Goal: Communication & Community: Answer question/provide support

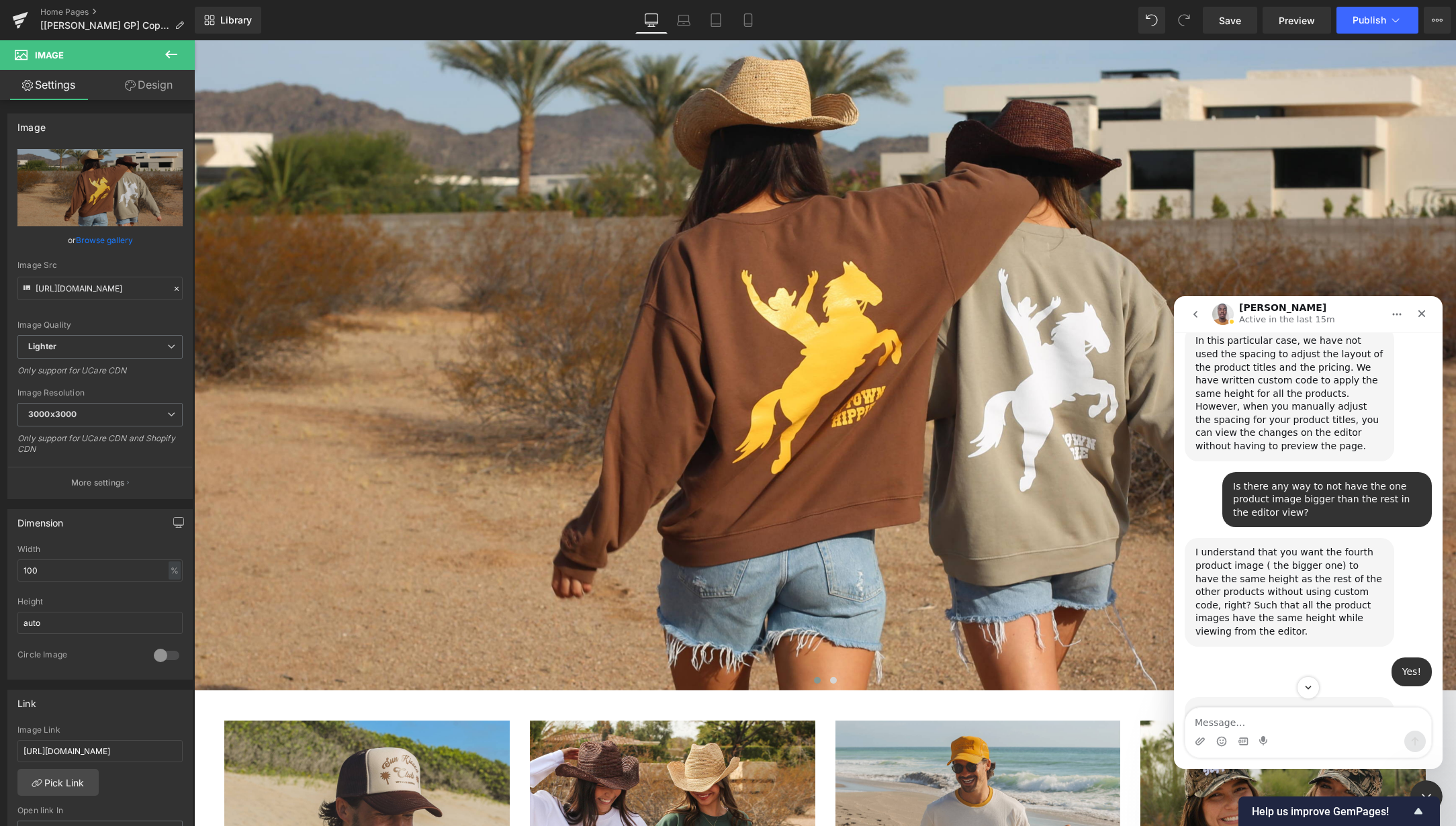
scroll to position [7177, 0]
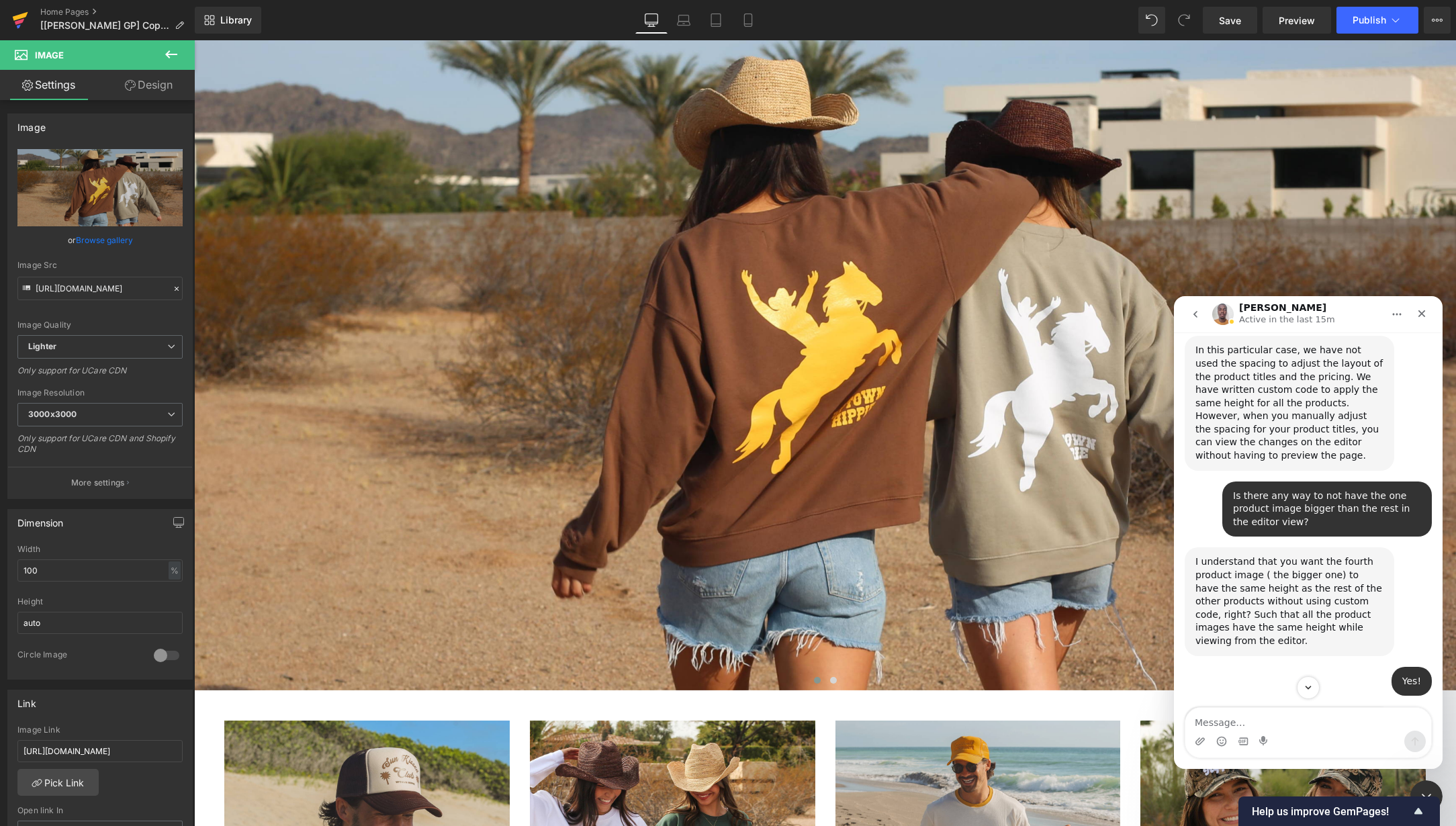
drag, startPoint x: 14, startPoint y: 14, endPoint x: 16, endPoint y: 1, distance: 13.2
click at [14, 14] on div at bounding box center [728, 393] width 1456 height 785
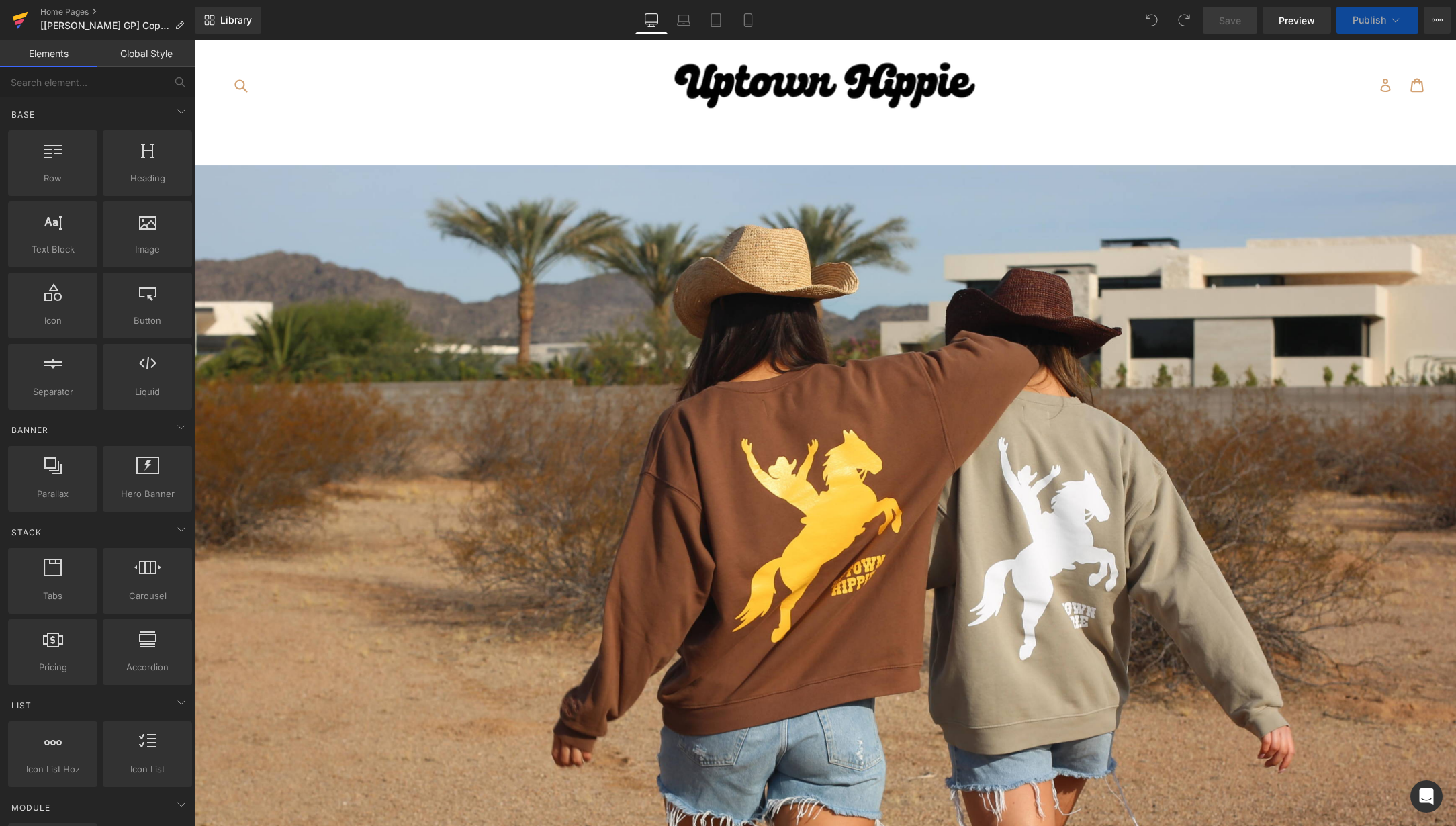
click at [18, 21] on icon at bounding box center [19, 22] width 9 height 6
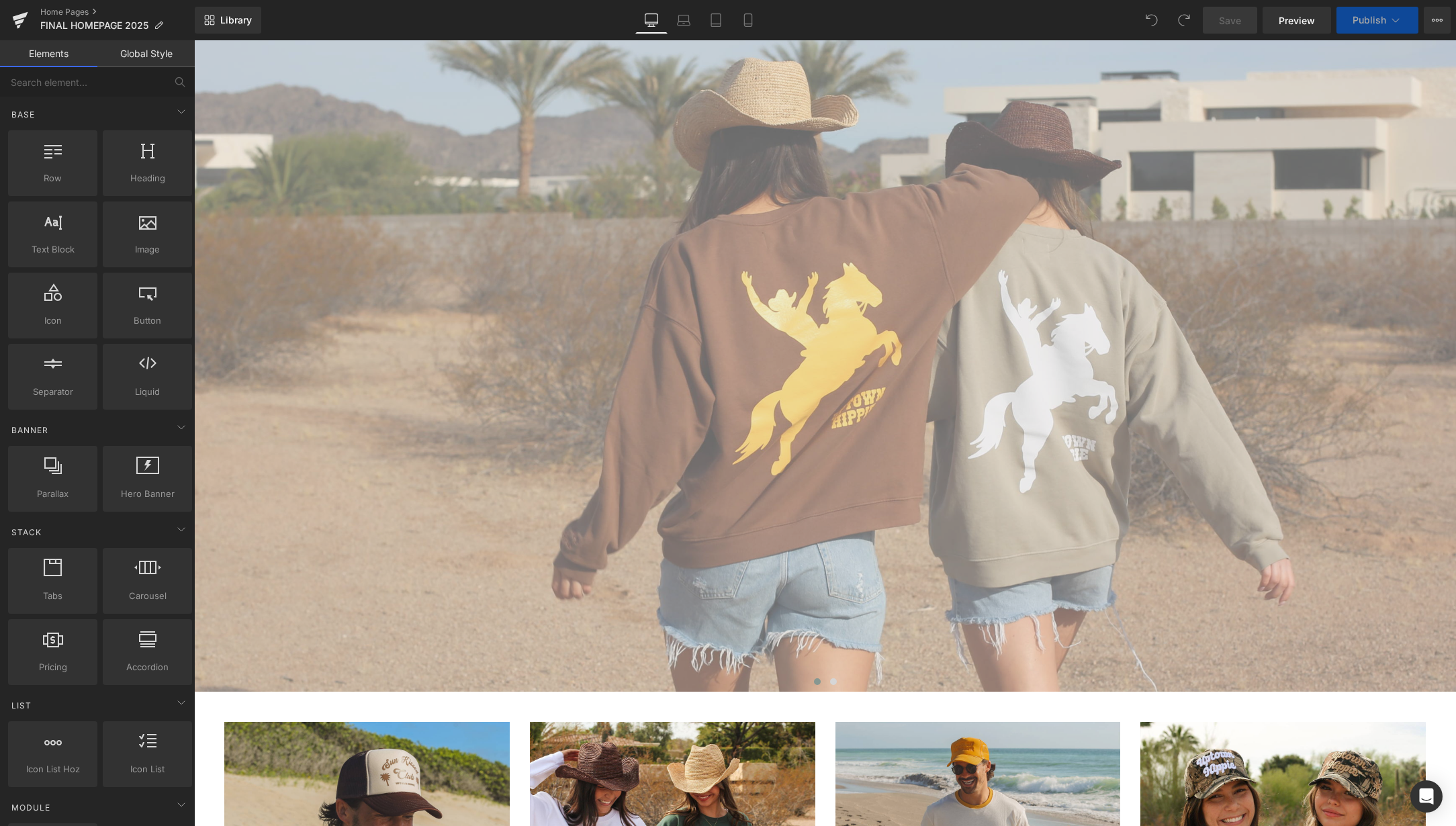
scroll to position [173, 0]
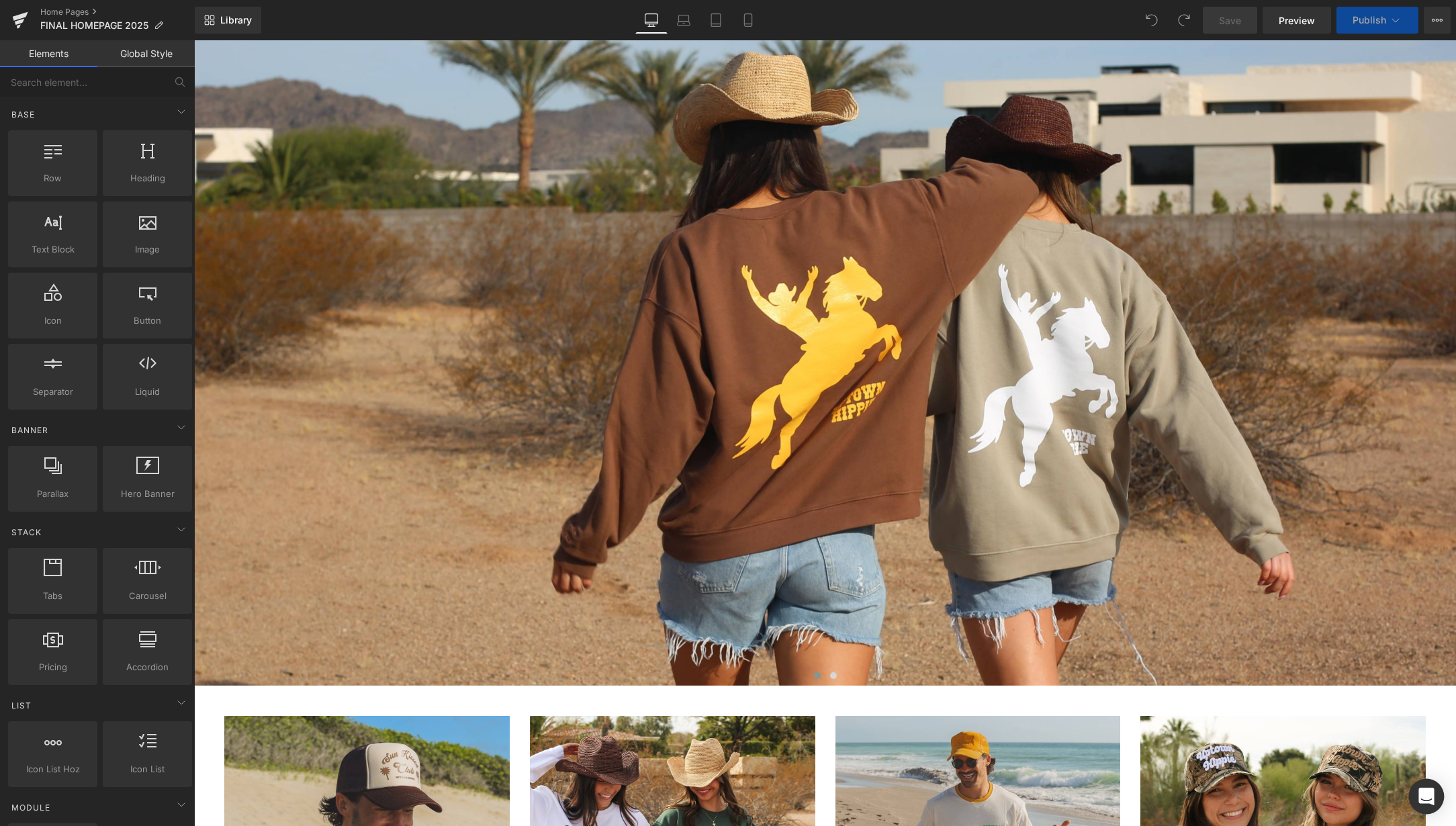
click at [1433, 797] on div "Open Intercom Messenger" at bounding box center [1426, 796] width 35 height 35
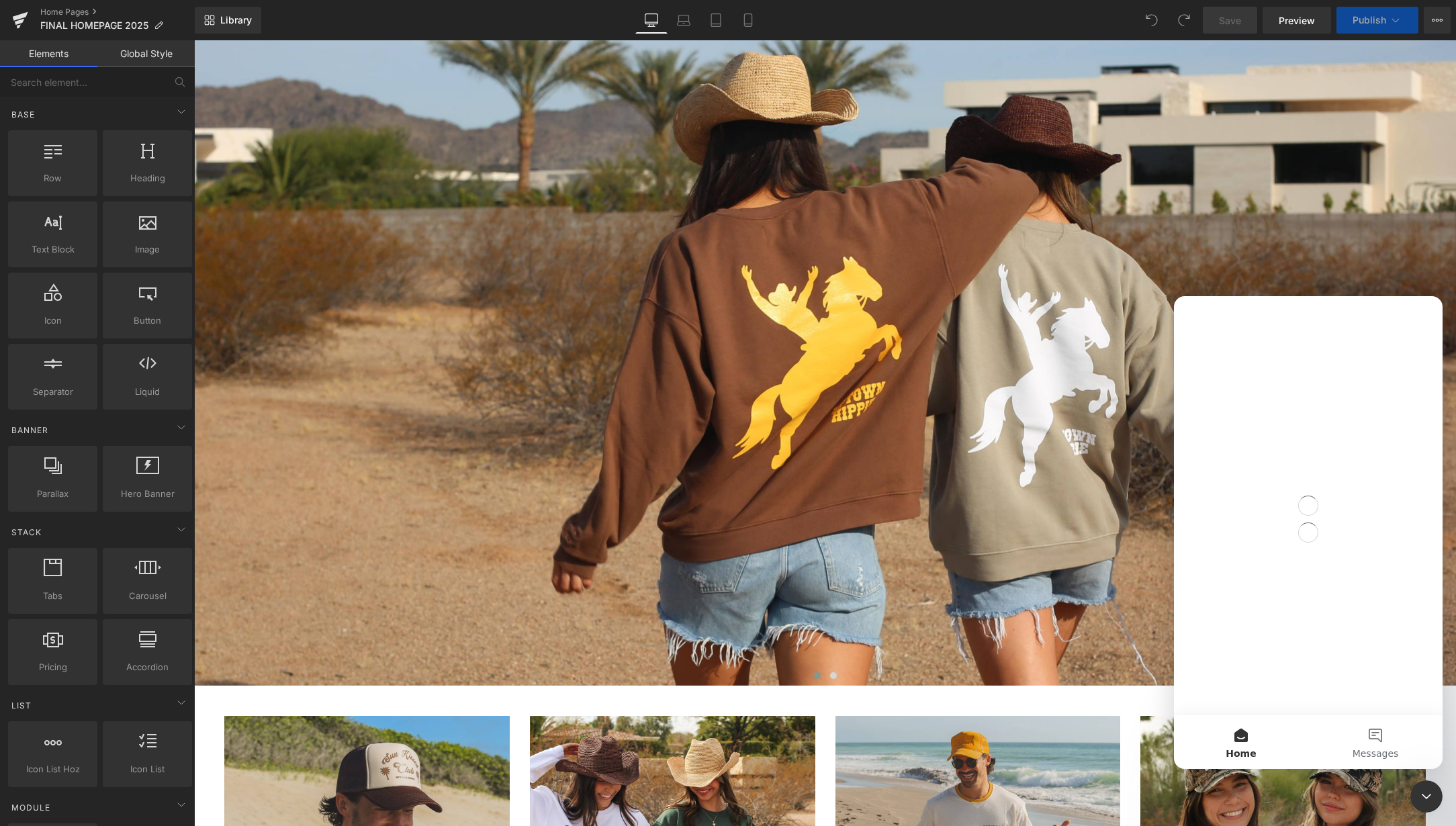
scroll to position [0, 0]
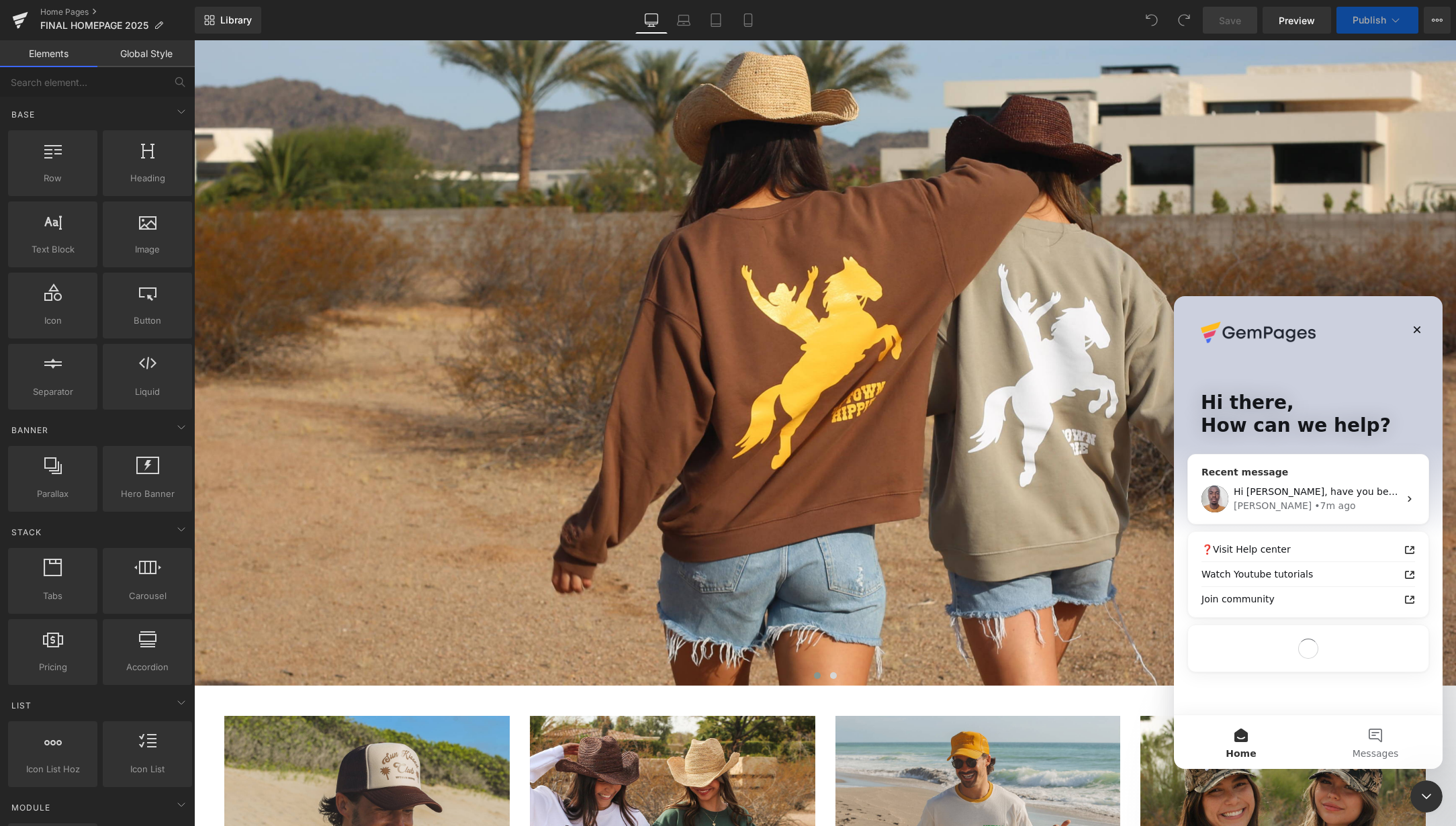
click at [1308, 506] on div "Brian • 7m ago" at bounding box center [1316, 506] width 165 height 14
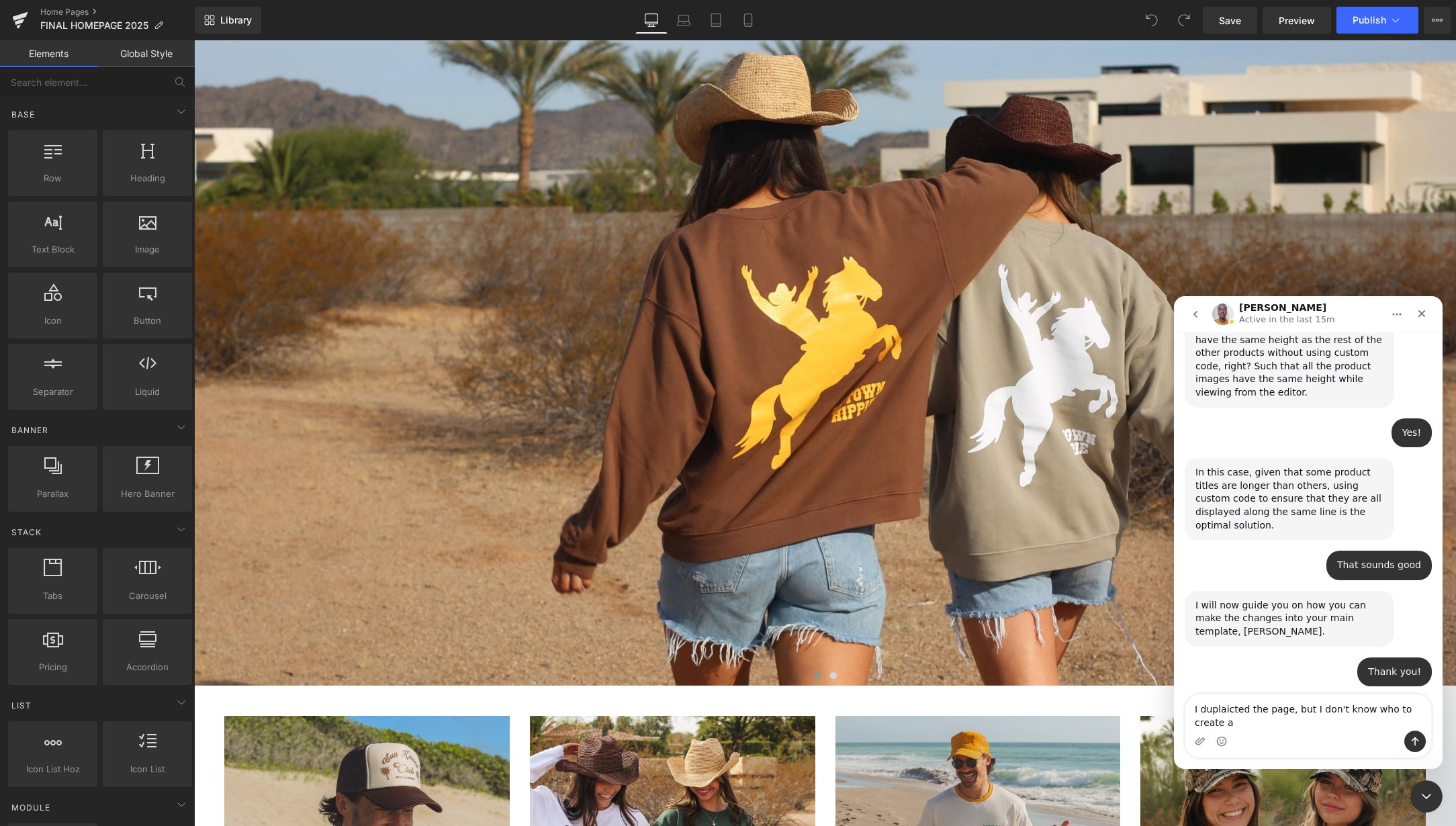
scroll to position [7425, 0]
type textarea "I duplicated the page, but I don't know who to create a non-demo copy"
click at [1292, 722] on textarea "I duplicated the page, but I don't know who to create a non-demo copy" at bounding box center [1308, 712] width 246 height 36
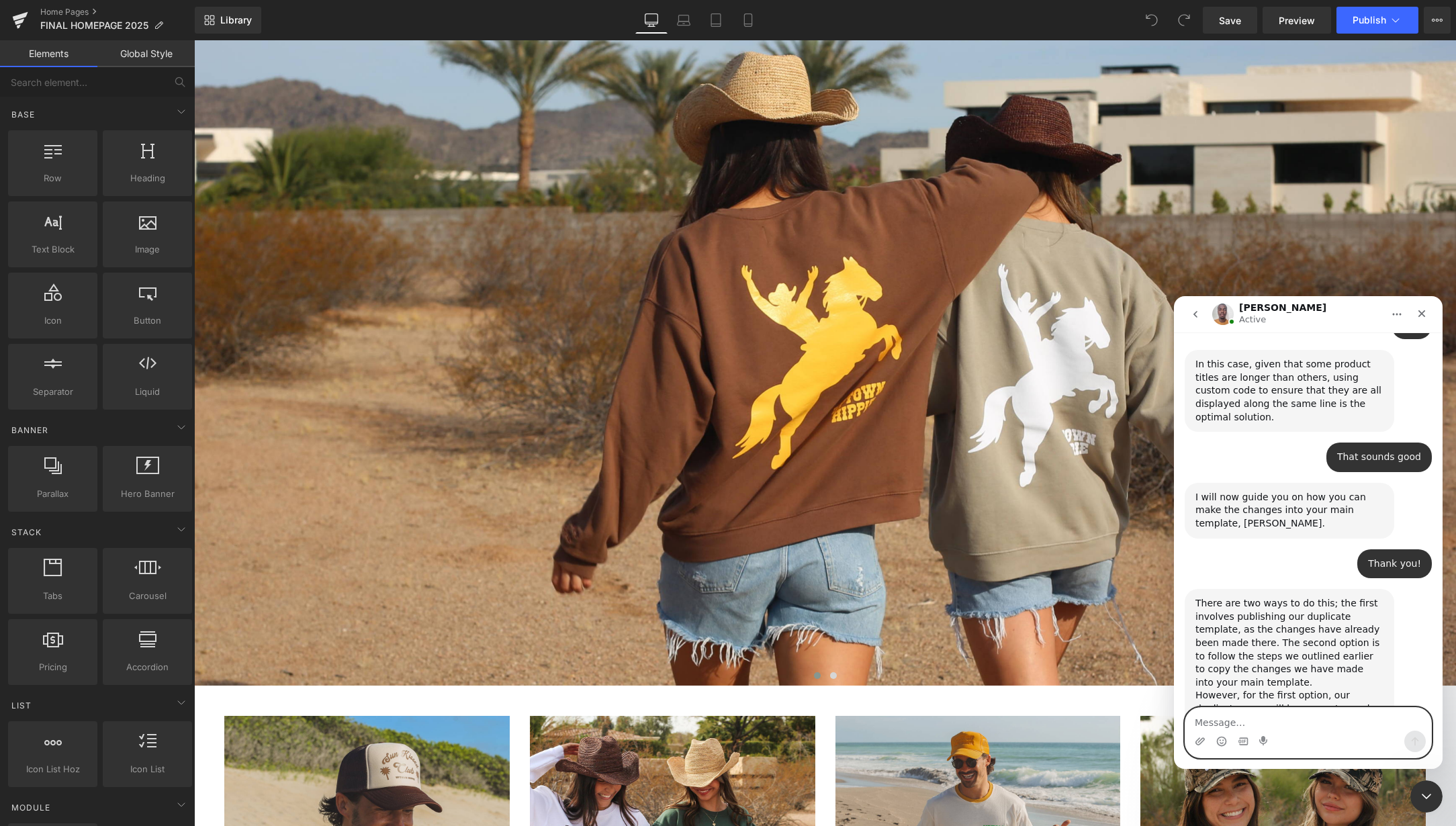
scroll to position [7545, 0]
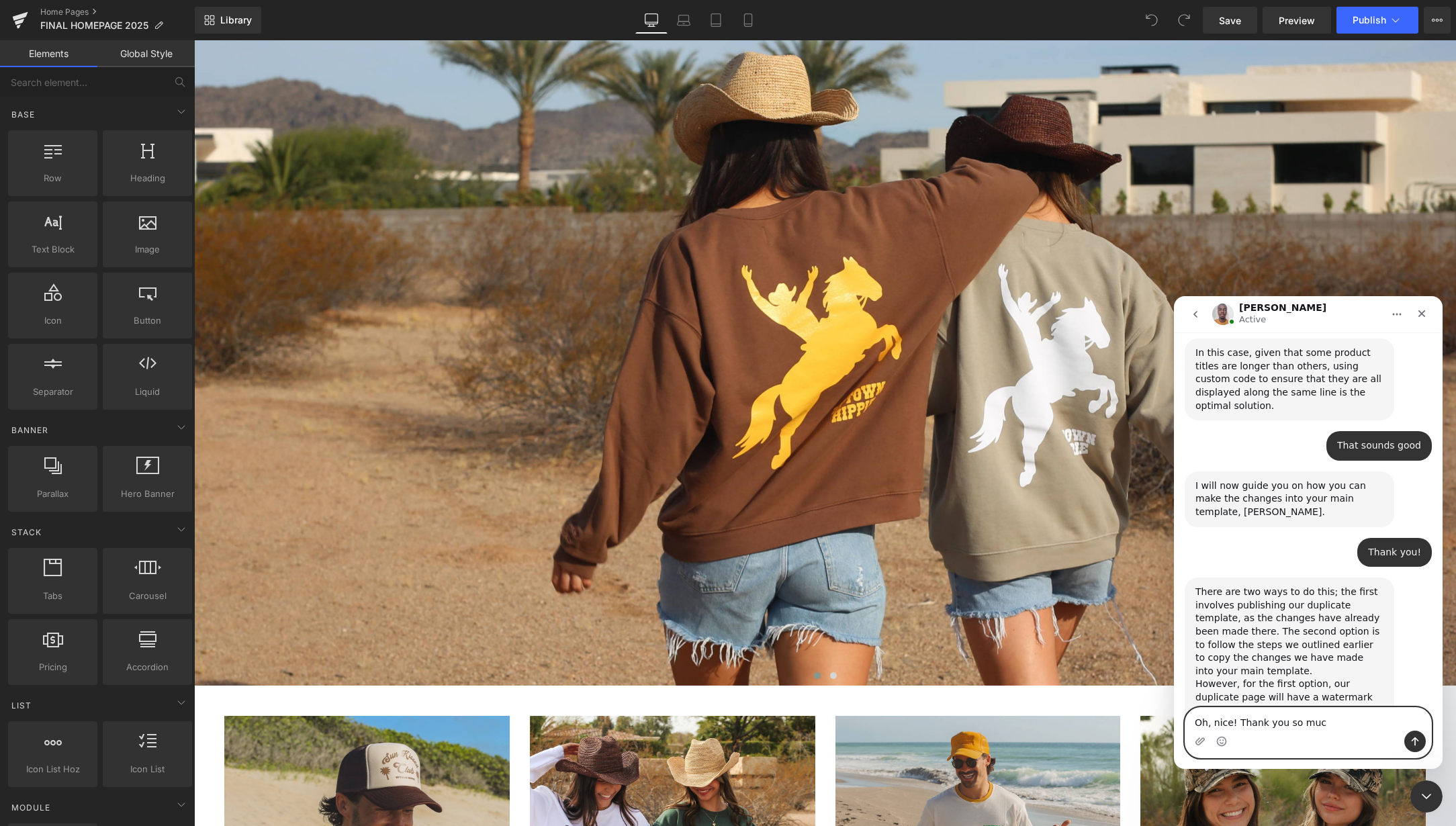
type textarea "Oh, nice! Thank you so much"
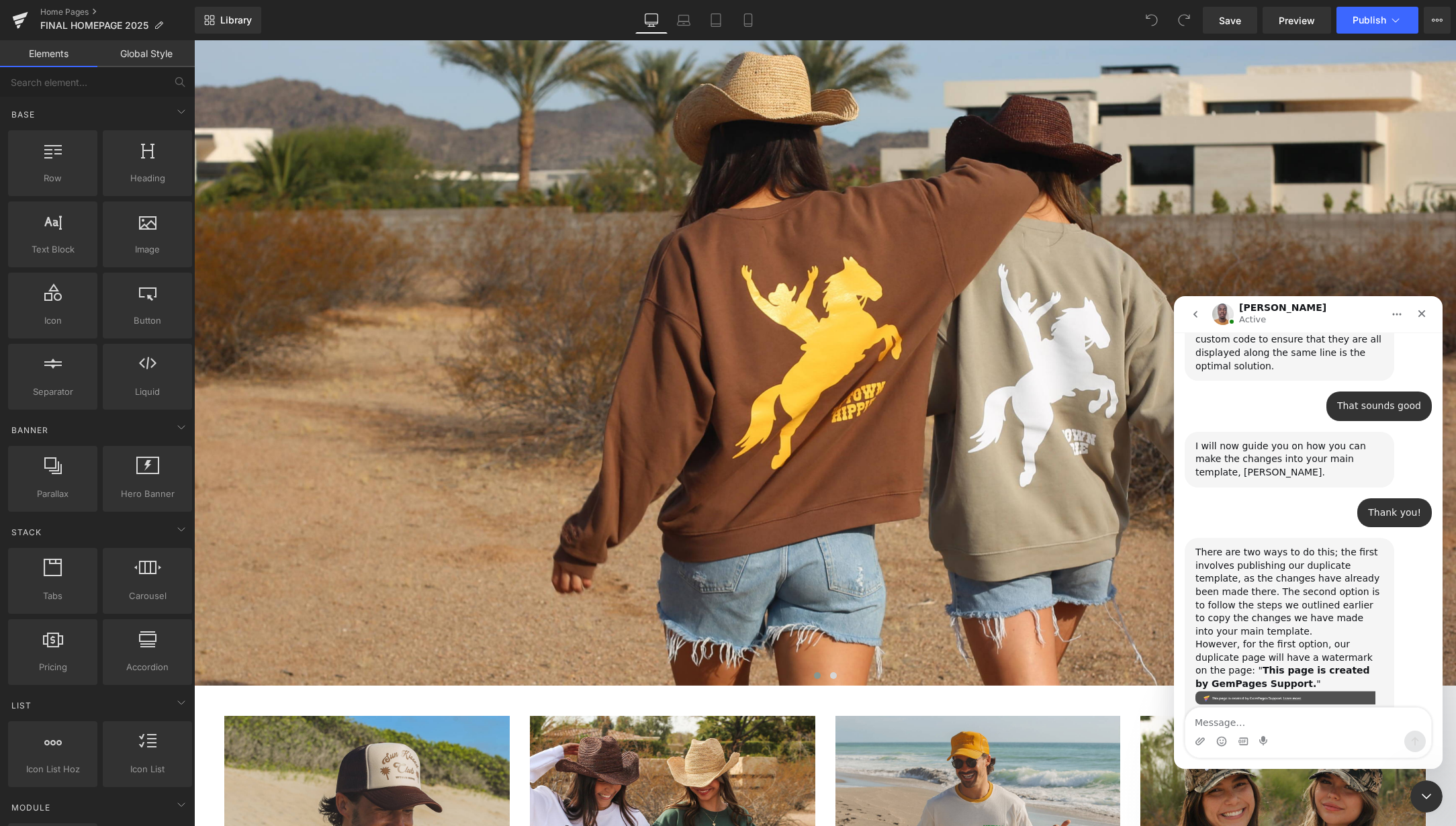
click at [875, 564] on div at bounding box center [728, 393] width 1456 height 785
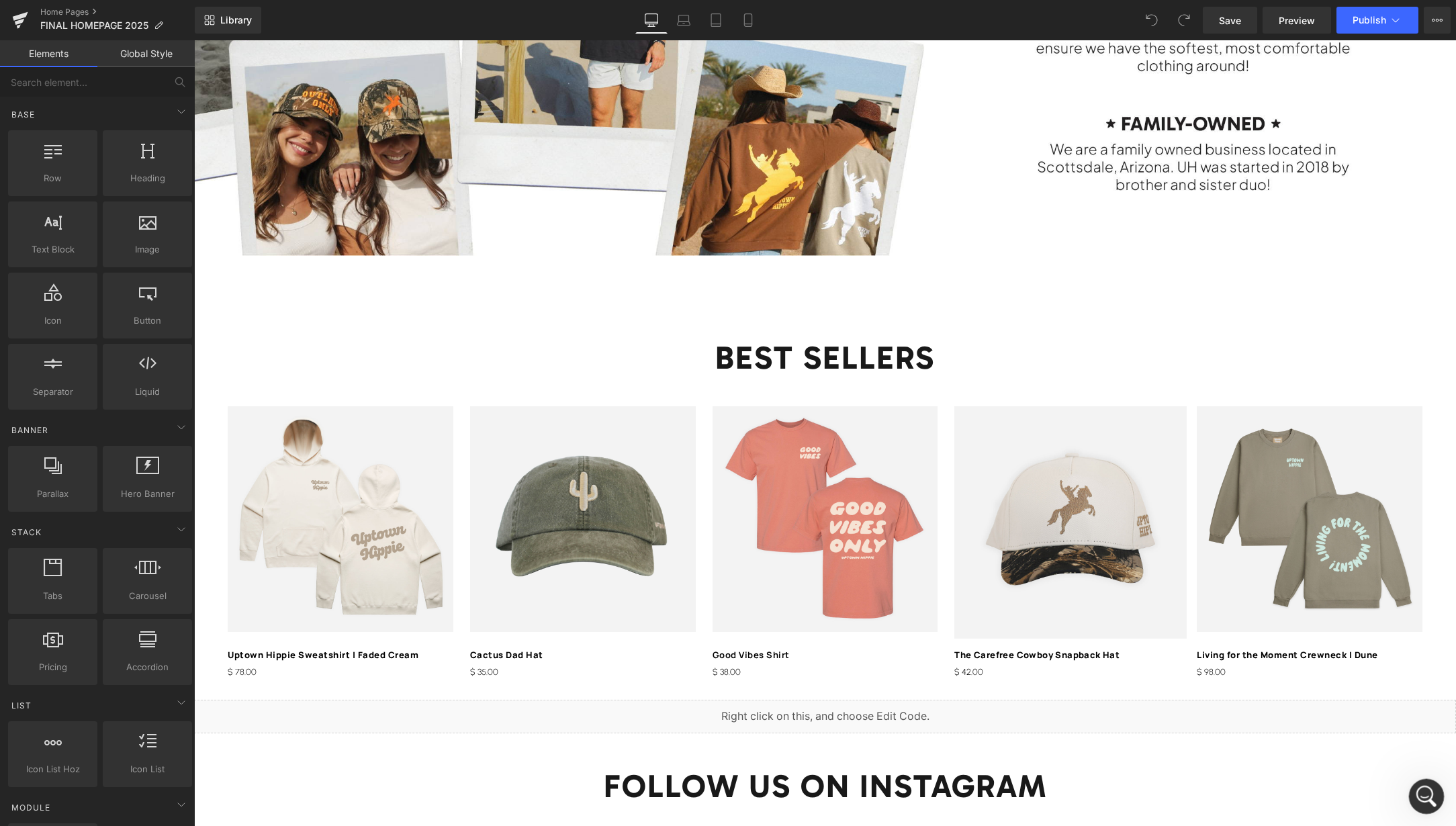
click at [1433, 801] on div "Open Intercom Messenger" at bounding box center [1424, 794] width 44 height 44
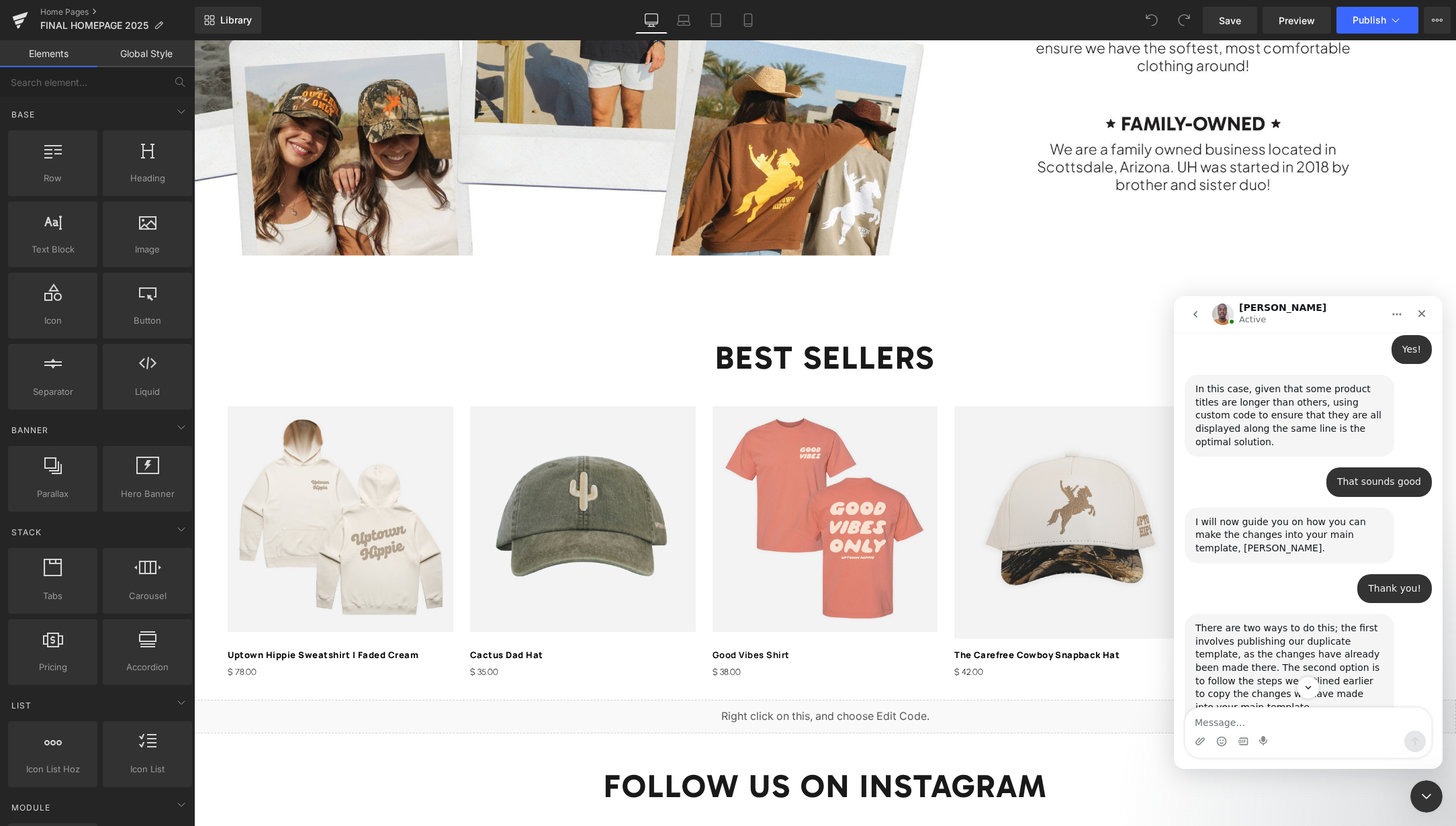
scroll to position [7636, 0]
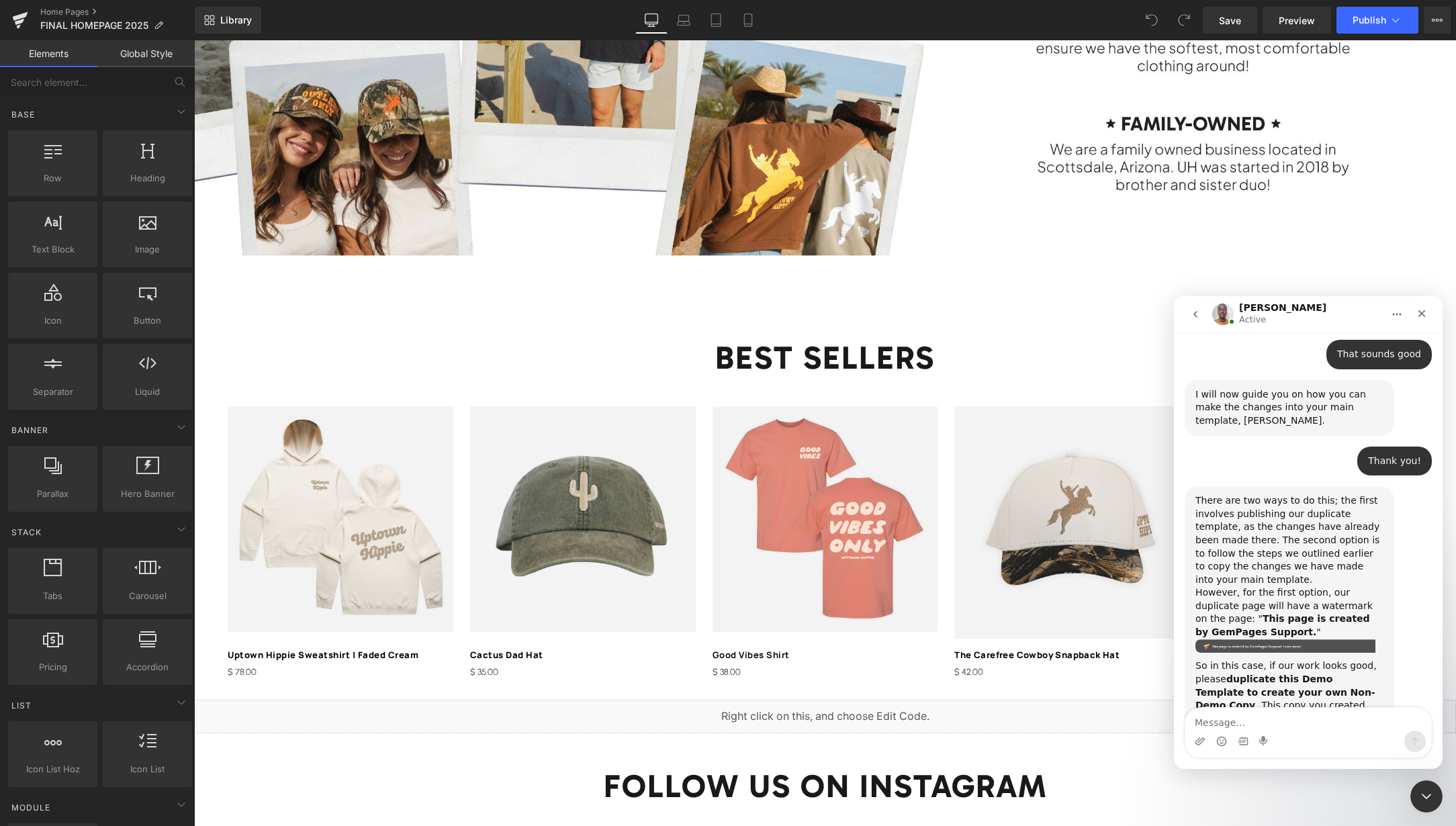
click at [1228, 724] on textarea "Message…" at bounding box center [1308, 719] width 246 height 23
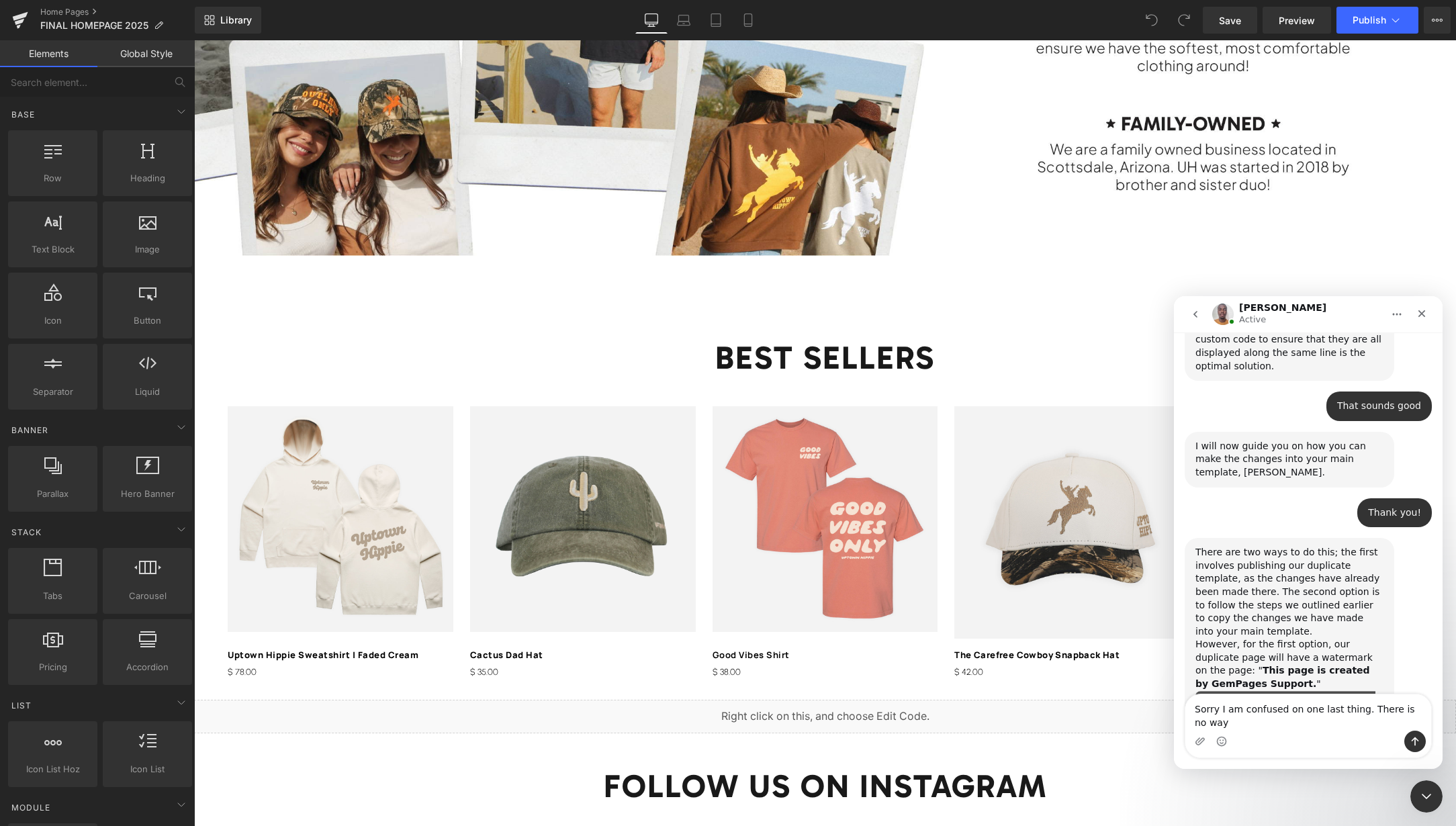
scroll to position [7598, 0]
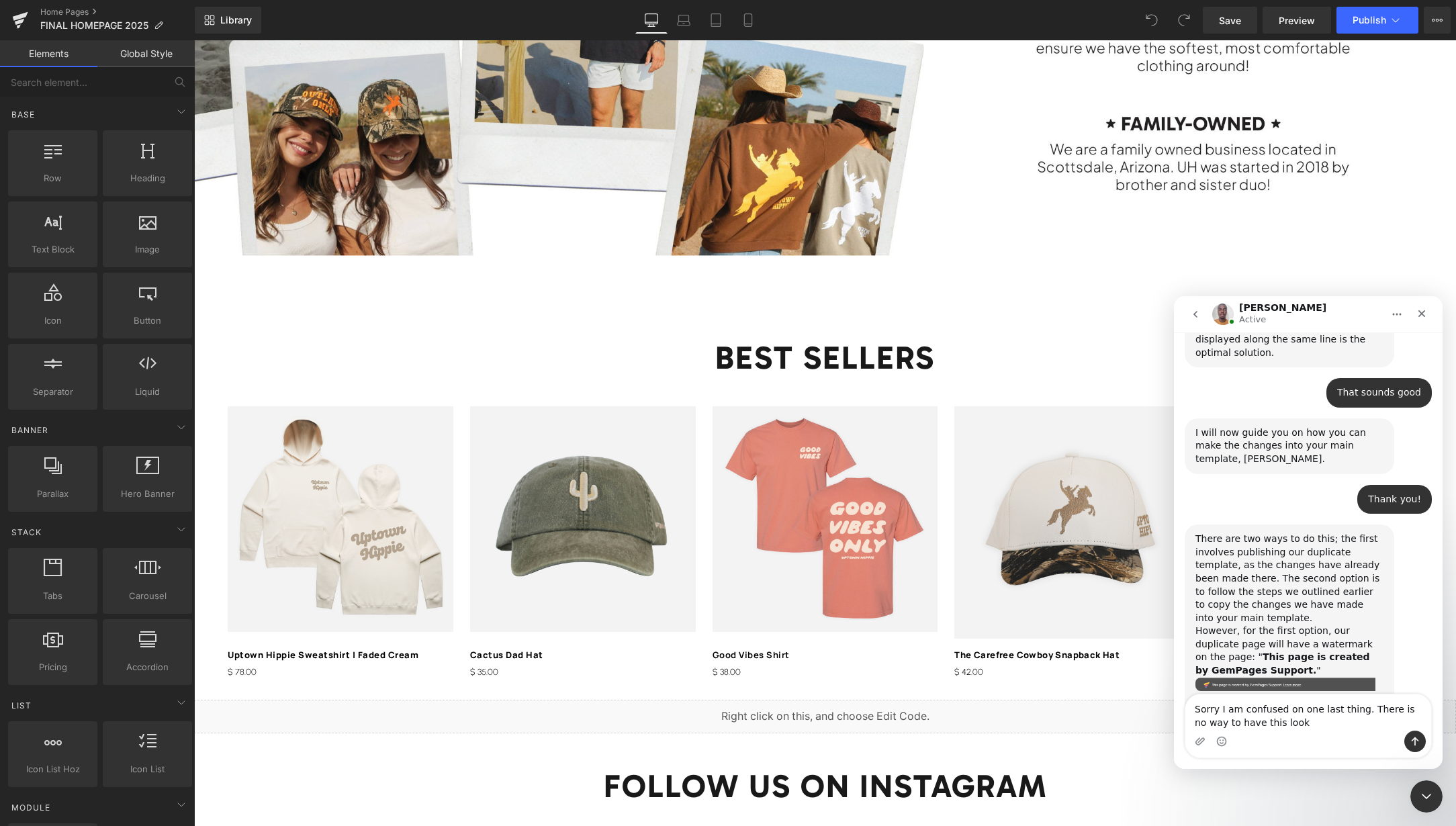
drag, startPoint x: 1278, startPoint y: 726, endPoint x: 1250, endPoint y: 726, distance: 28.0
click at [1250, 726] on textarea "Sorry I am confused on one last thing. There is no way to have this look" at bounding box center [1308, 712] width 246 height 36
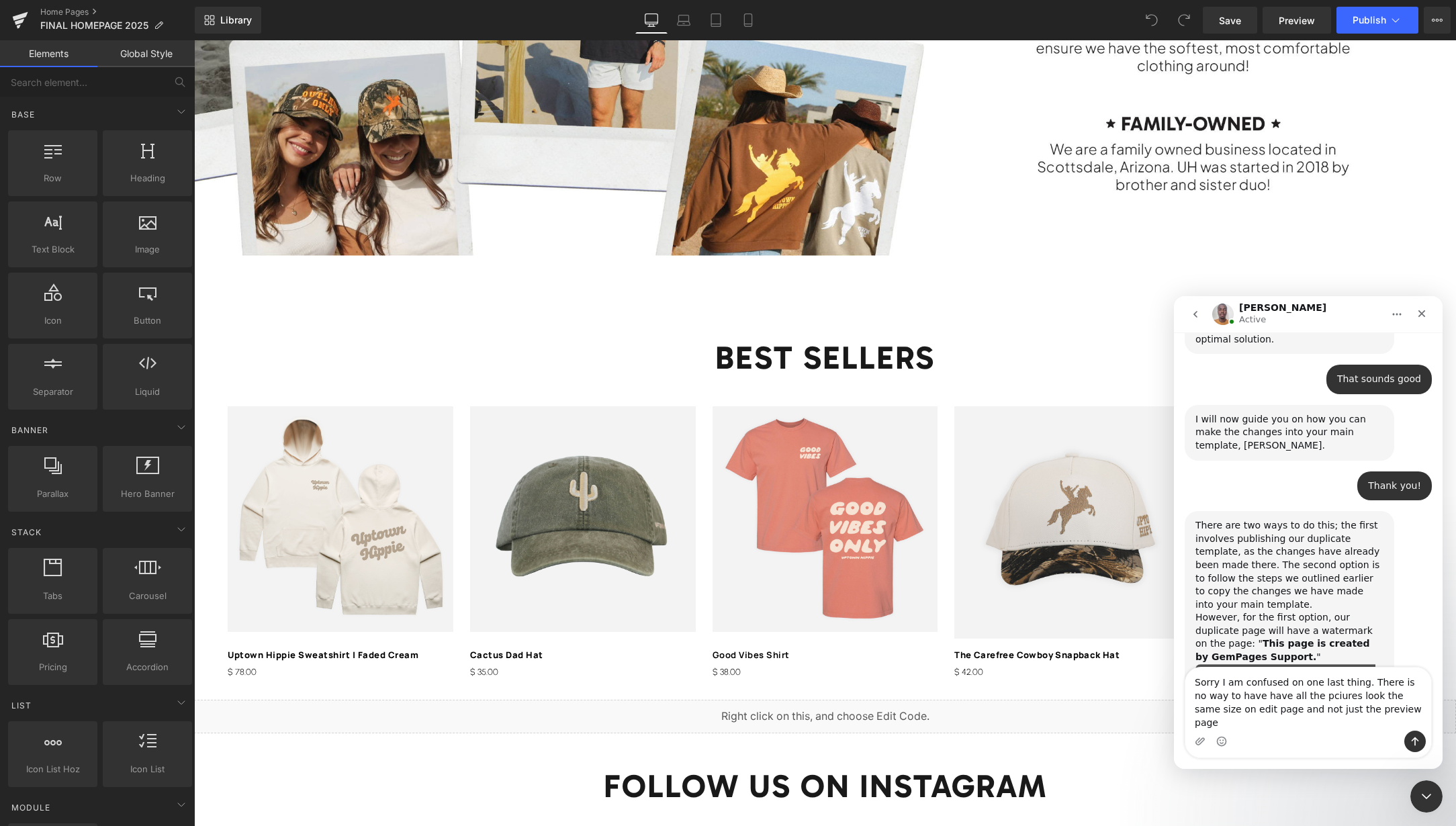
type textarea "Sorry I am confused on one last thing. There is no way to have have all the pci…"
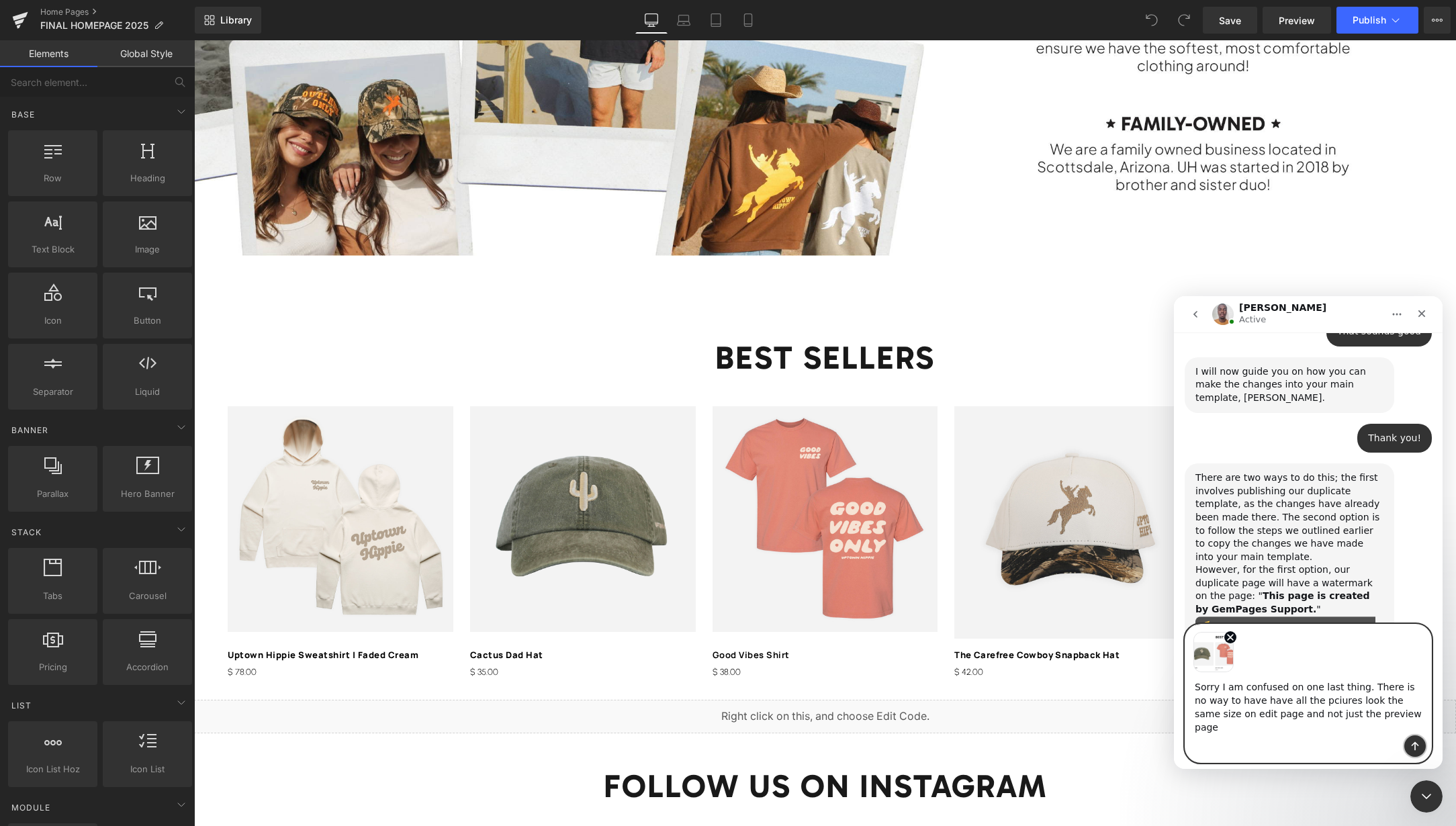
click at [1415, 741] on icon "Send a message…" at bounding box center [1415, 746] width 7 height 8
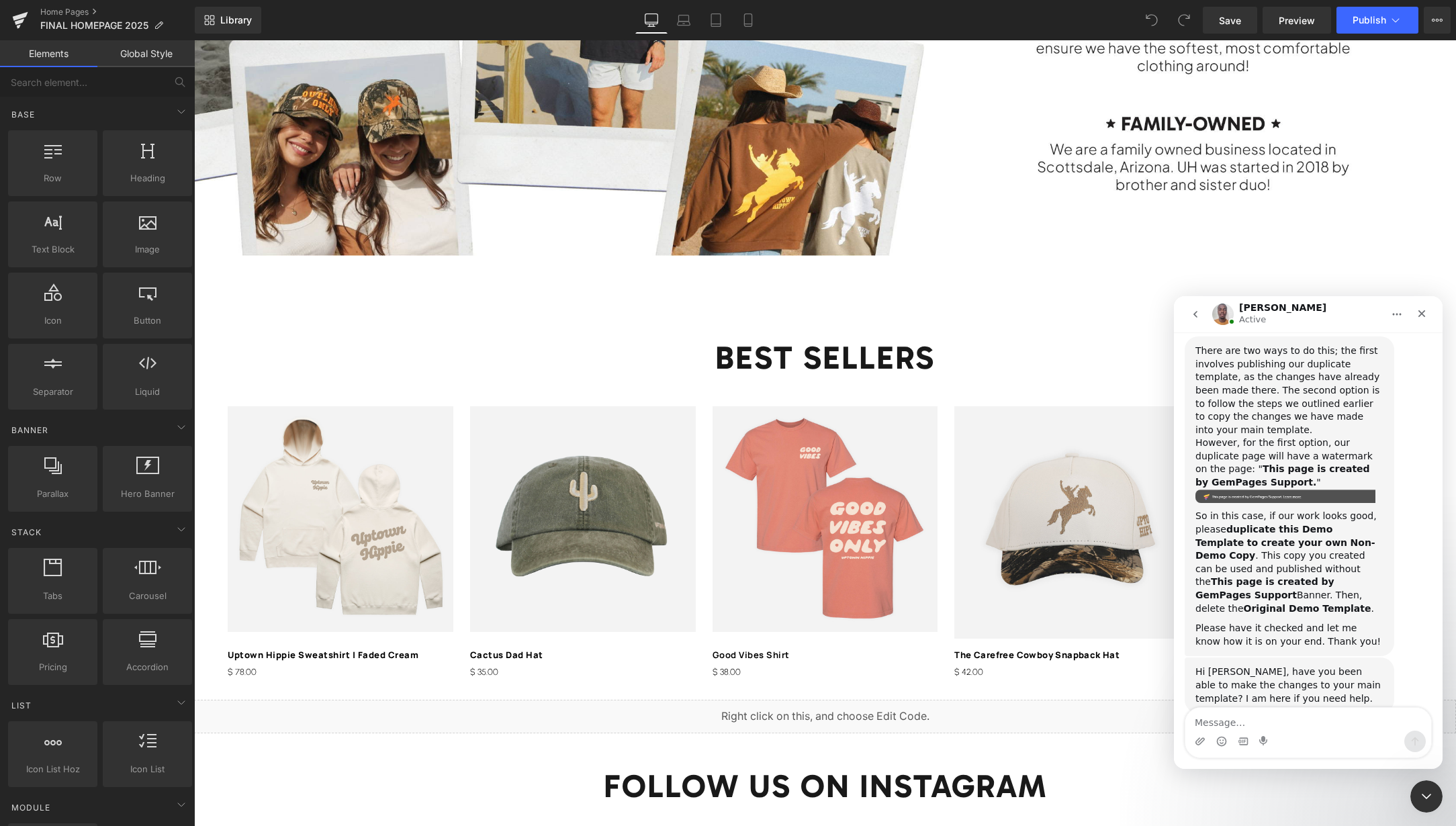
scroll to position [7786, 0]
click at [1242, 722] on textarea "Message…" at bounding box center [1308, 719] width 246 height 23
type textarea "Yes, thank you!"
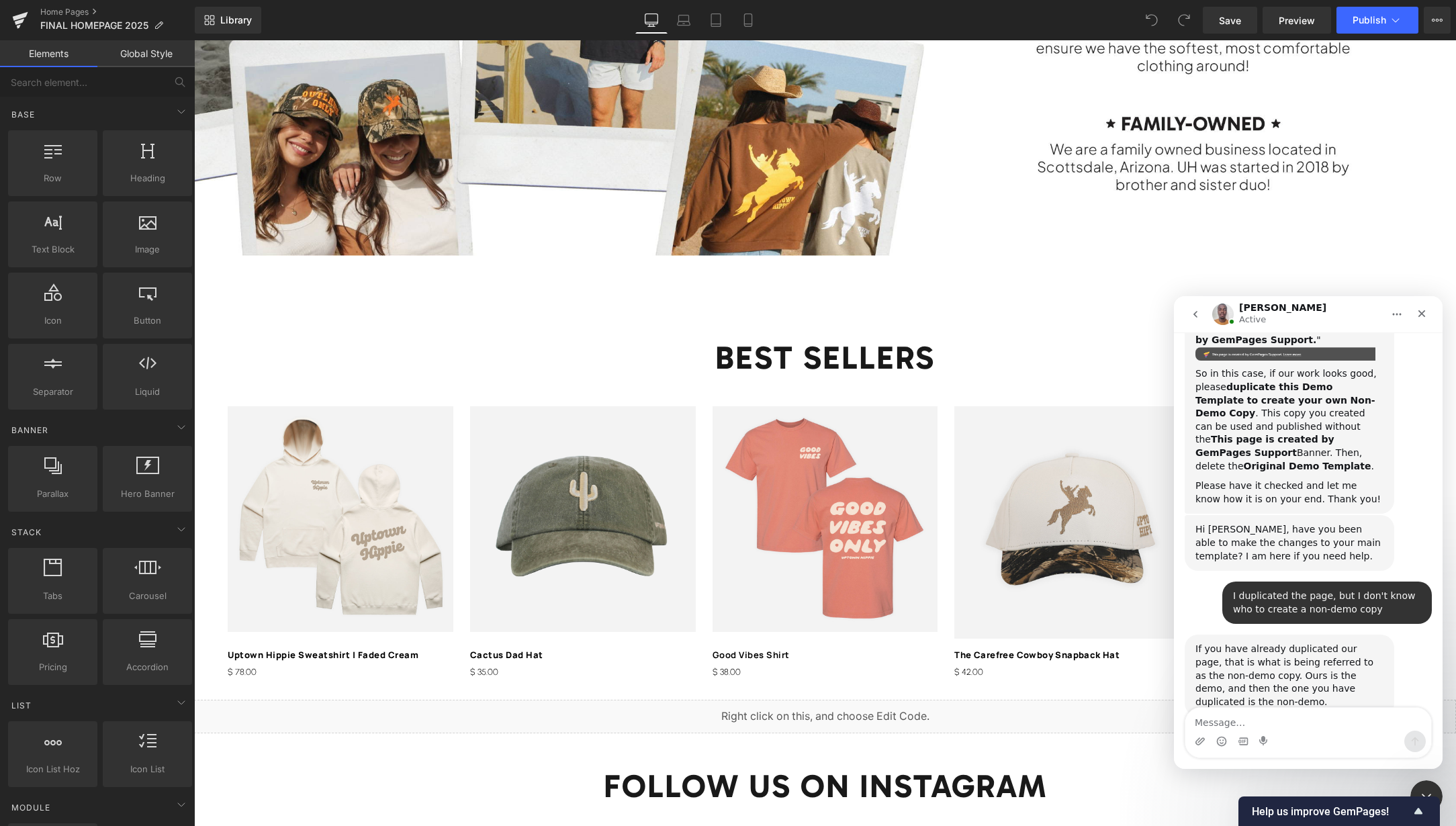
scroll to position [7932, 0]
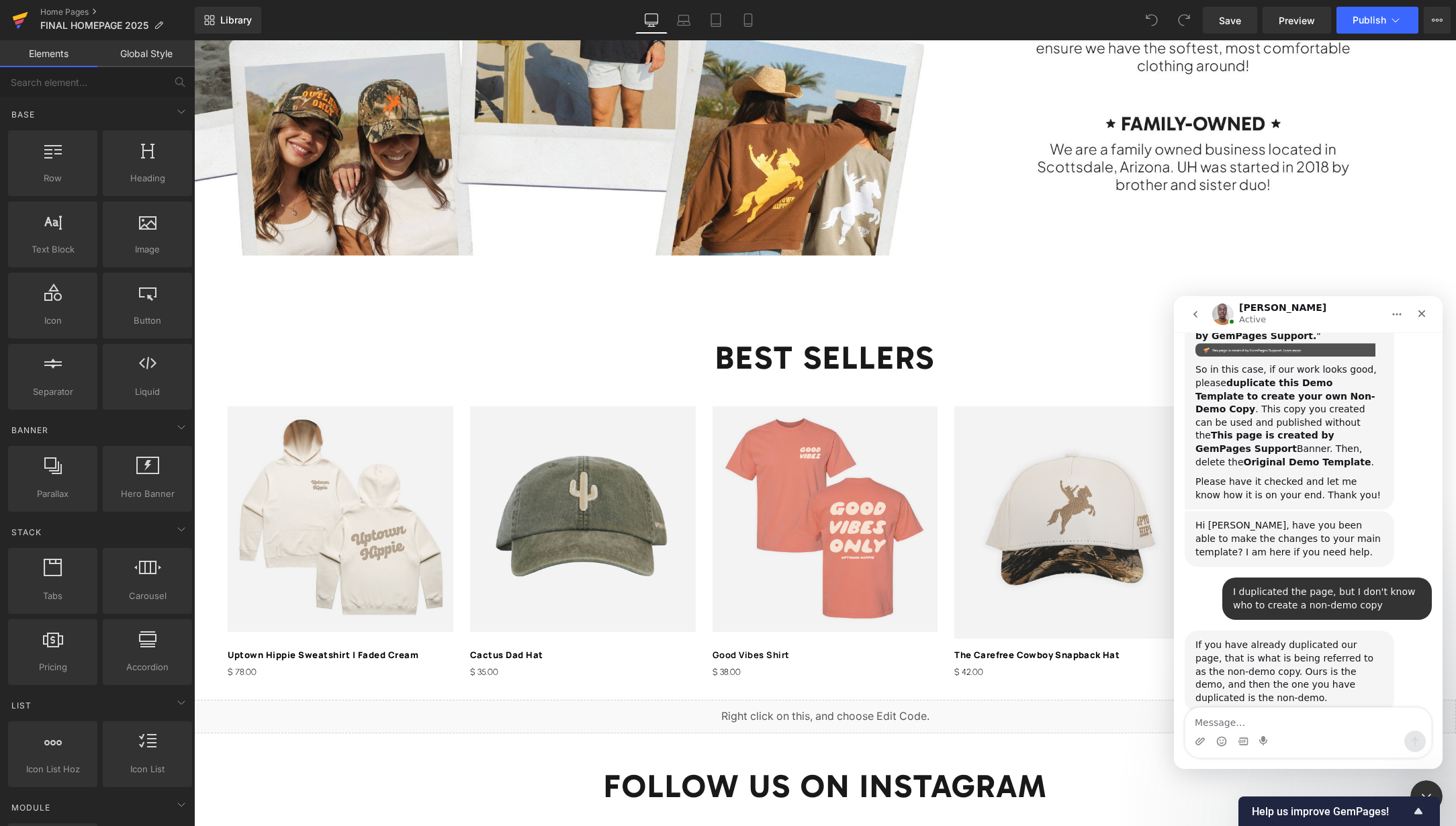
click at [22, 16] on div at bounding box center [728, 393] width 1456 height 785
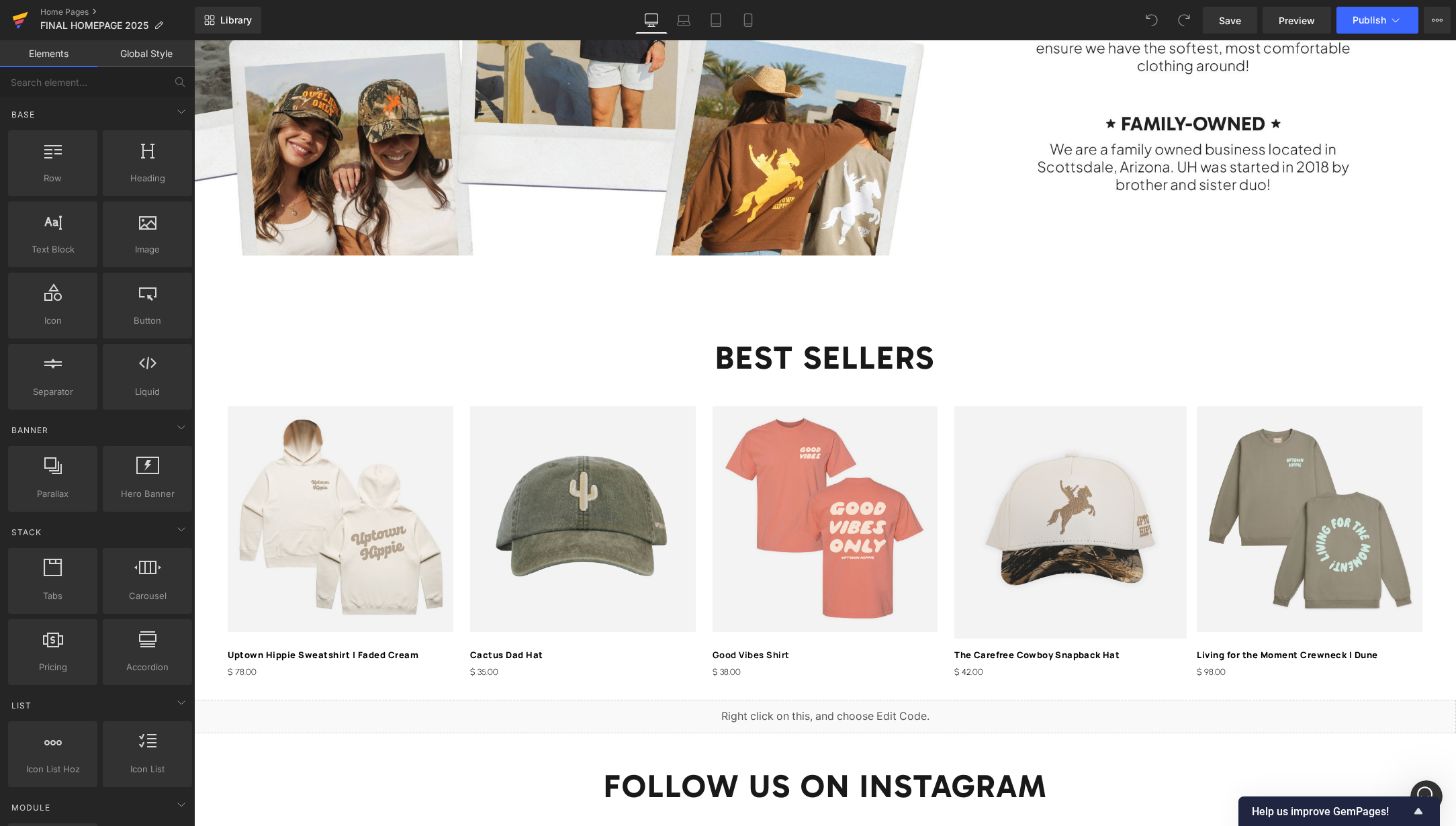
click at [16, 20] on icon at bounding box center [20, 16] width 16 height 8
